Goal: Check status: Check status

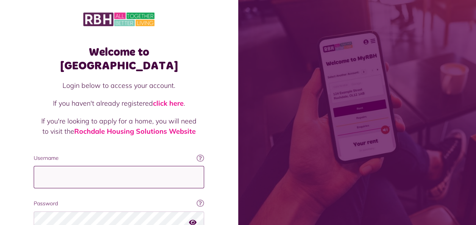
click at [90, 166] on input "Username" at bounding box center [119, 177] width 171 height 22
type input "**********"
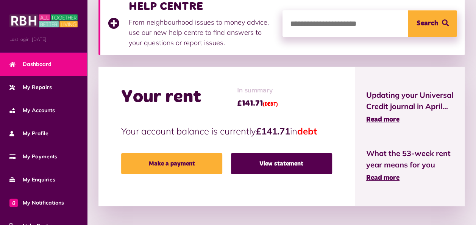
scroll to position [176, 0]
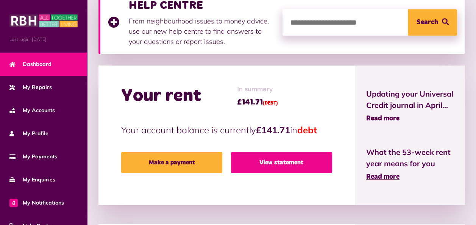
click at [262, 168] on link "View statement" at bounding box center [281, 162] width 101 height 21
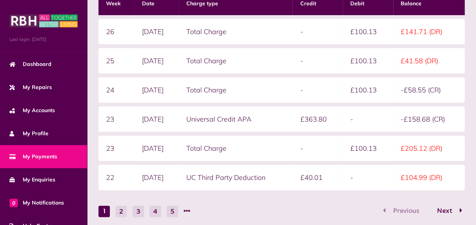
scroll to position [215, 0]
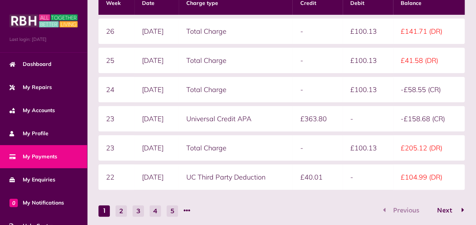
click at [459, 209] on button "Next" at bounding box center [447, 210] width 36 height 11
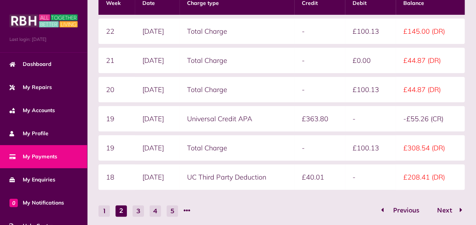
click at [411, 208] on span "Previous" at bounding box center [407, 210] width 38 height 7
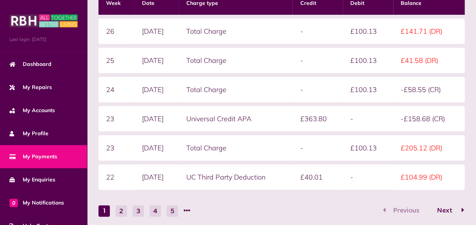
click at [462, 213] on icon "Go to page 2" at bounding box center [463, 210] width 3 height 7
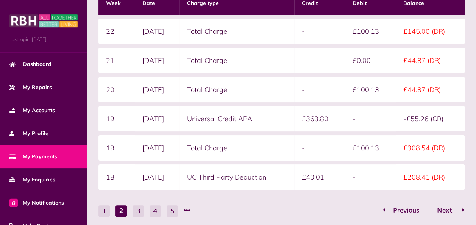
click at [455, 211] on span "Next" at bounding box center [445, 210] width 27 height 7
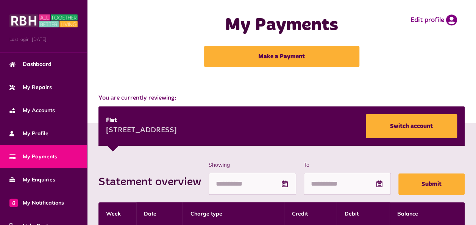
scroll to position [0, 0]
